Goal: Navigation & Orientation: Find specific page/section

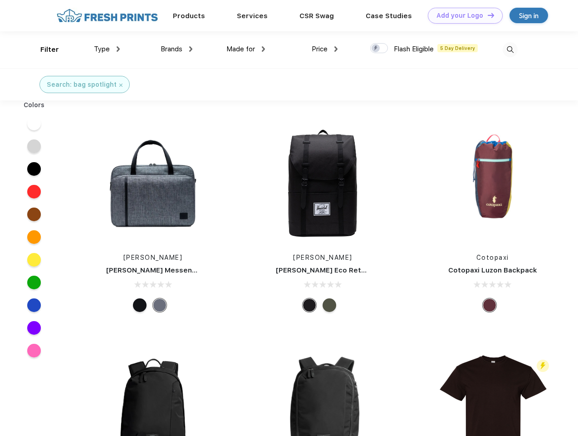
click at [462, 15] on link "Add your Logo Design Tool" at bounding box center [465, 16] width 75 height 16
click at [0, 0] on div "Design Tool" at bounding box center [0, 0] width 0 height 0
click at [487, 15] on link "Add your Logo Design Tool" at bounding box center [465, 16] width 75 height 16
click at [44, 49] on div "Filter" at bounding box center [49, 49] width 19 height 10
click at [107, 49] on span "Type" at bounding box center [102, 49] width 16 height 8
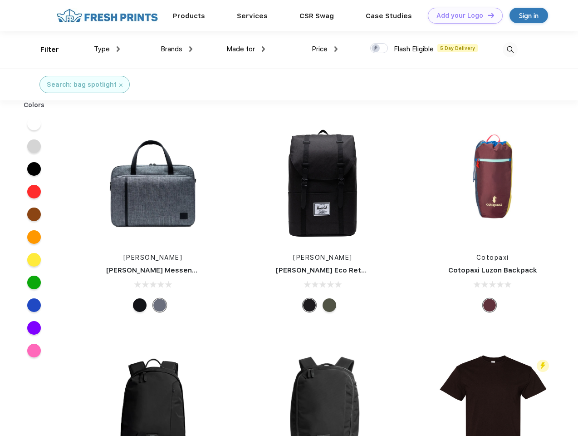
click at [177, 49] on span "Brands" at bounding box center [172, 49] width 22 height 8
click at [246, 49] on span "Made for" at bounding box center [240, 49] width 29 height 8
click at [325, 49] on span "Price" at bounding box center [320, 49] width 16 height 8
click at [379, 49] on div at bounding box center [379, 48] width 18 height 10
click at [376, 49] on input "checkbox" at bounding box center [373, 46] width 6 height 6
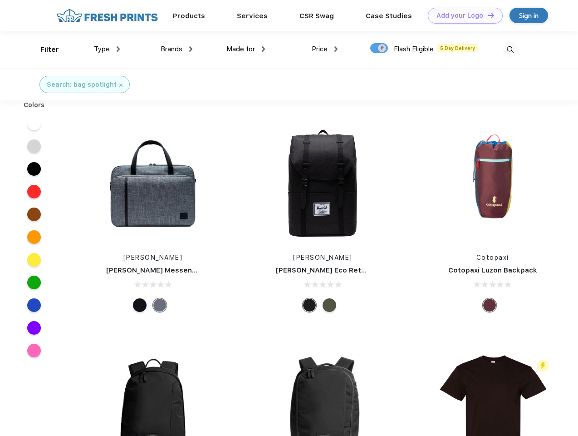
click at [510, 49] on img at bounding box center [510, 49] width 15 height 15
